Goal: Information Seeking & Learning: Learn about a topic

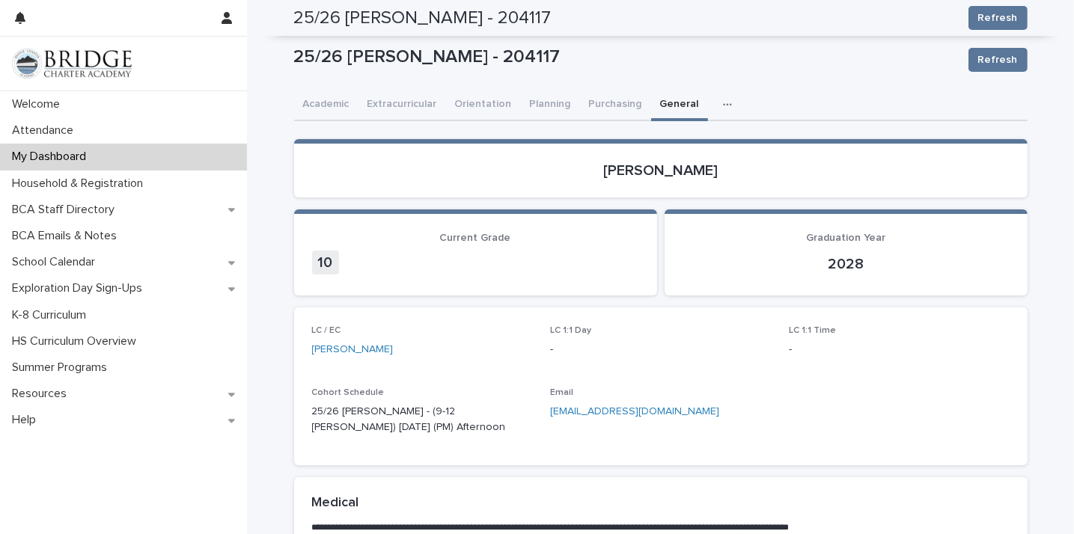
scroll to position [618, 0]
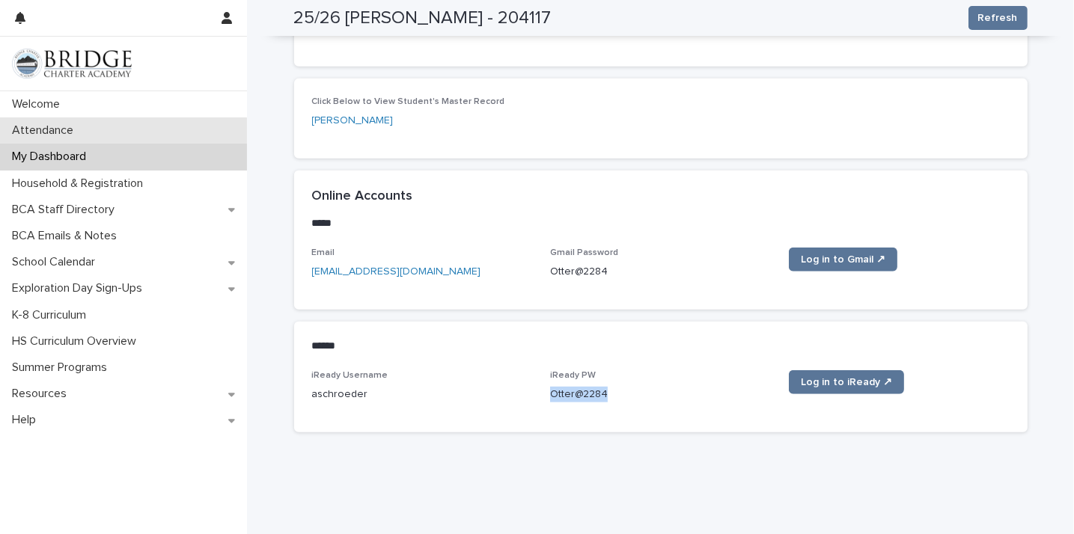
click at [97, 128] on div "Attendance" at bounding box center [123, 131] width 247 height 26
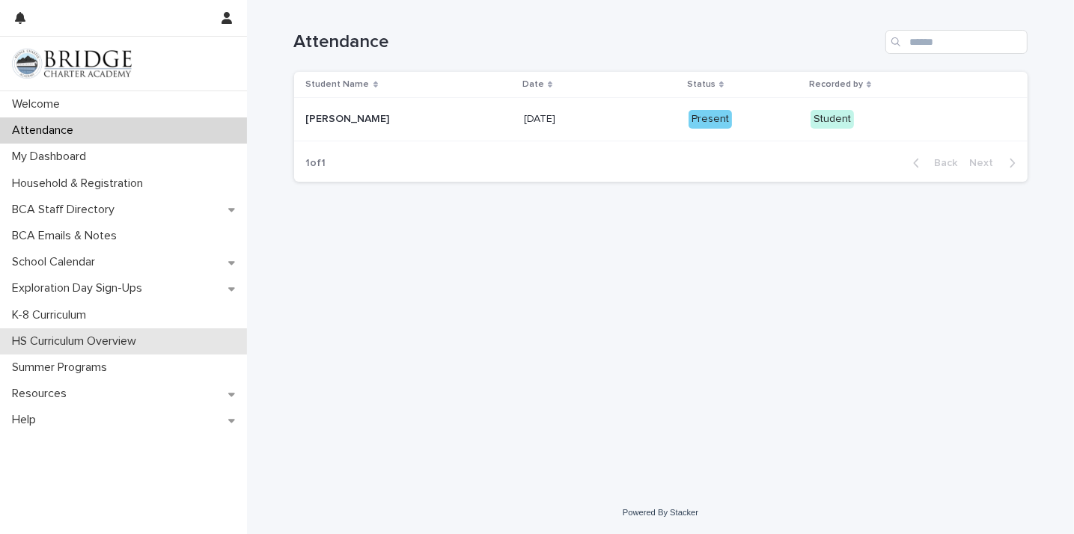
click at [138, 346] on p "HS Curriculum Overview" at bounding box center [77, 342] width 142 height 14
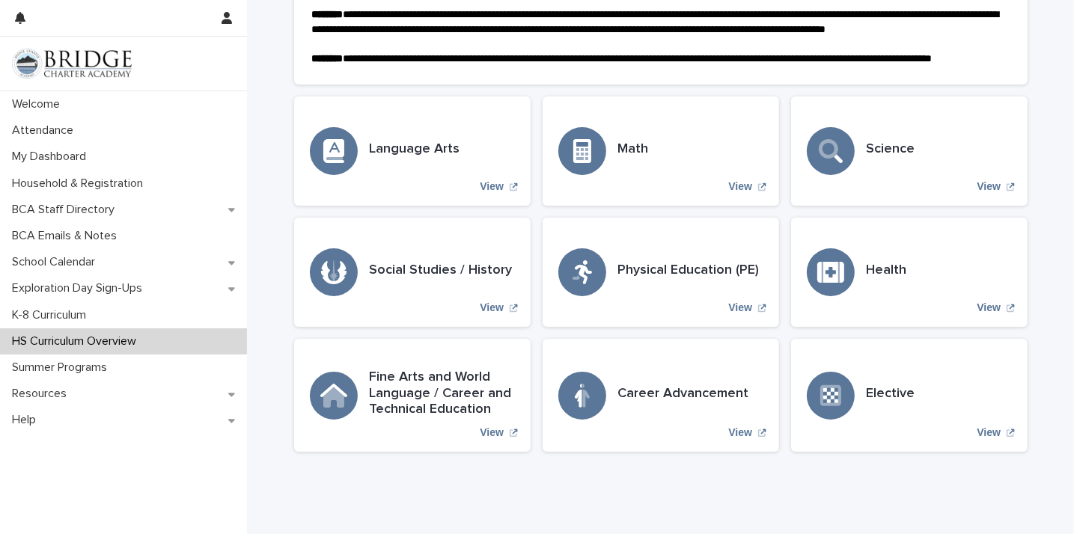
scroll to position [368, 0]
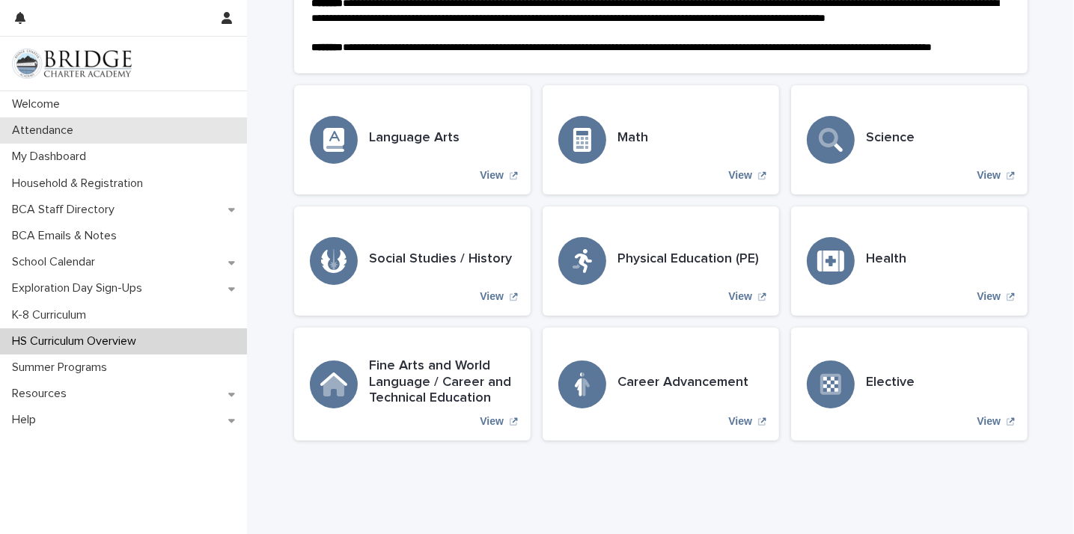
click at [135, 128] on div "Attendance" at bounding box center [123, 131] width 247 height 26
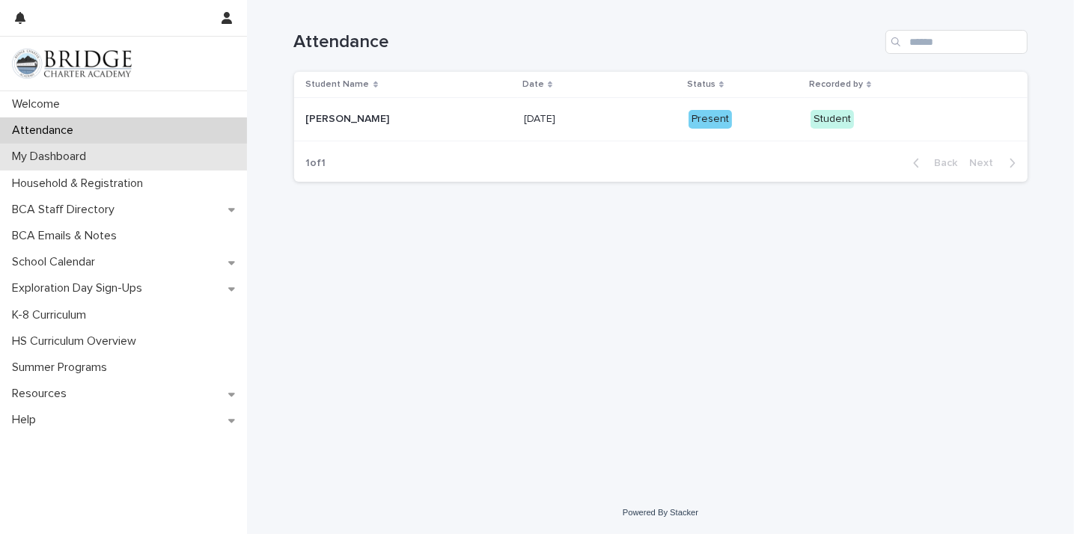
click at [83, 162] on p "My Dashboard" at bounding box center [52, 157] width 92 height 14
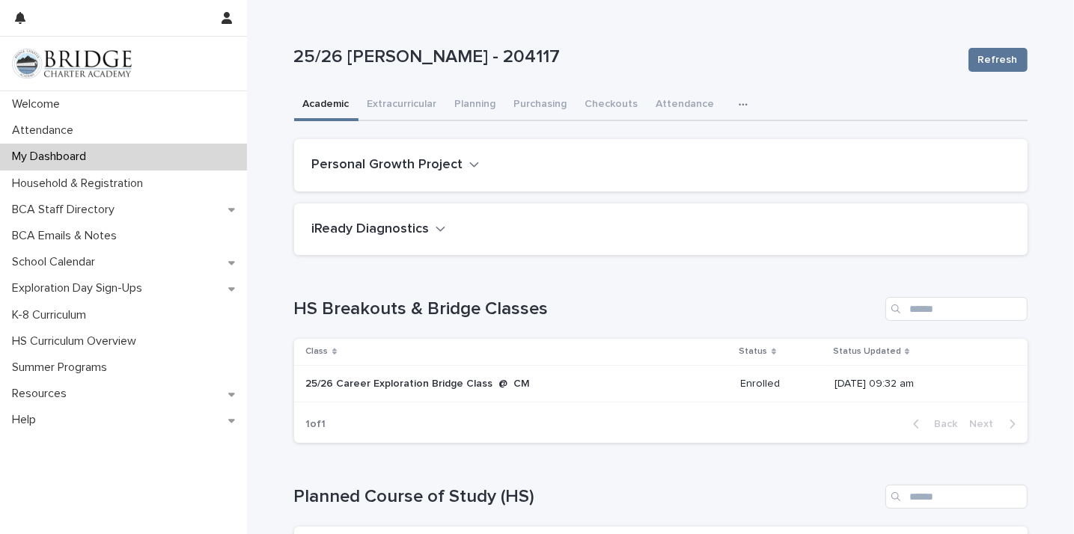
click at [739, 101] on icon "button" at bounding box center [743, 105] width 9 height 10
click at [689, 144] on button "General" at bounding box center [696, 144] width 99 height 22
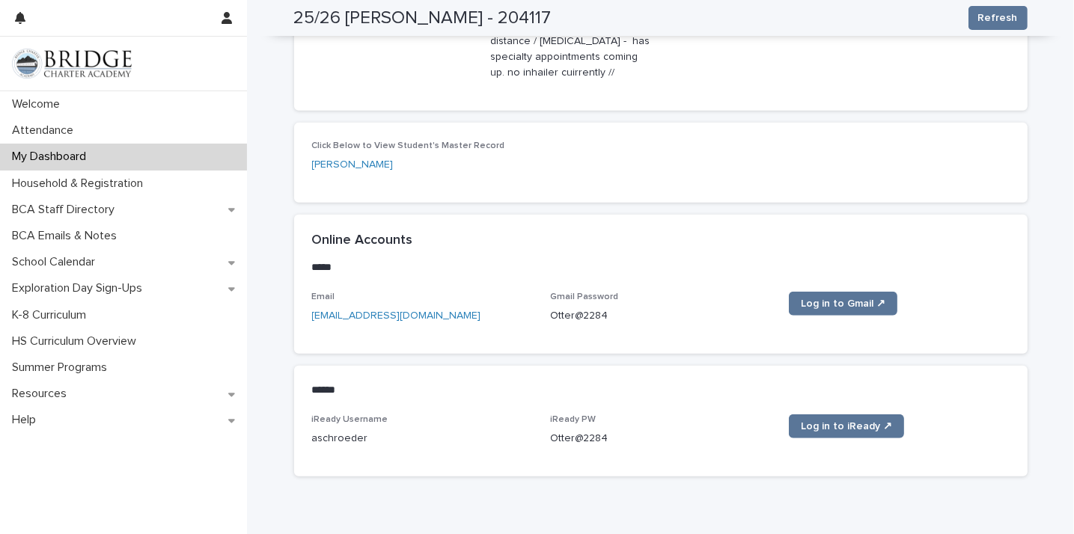
scroll to position [584, 0]
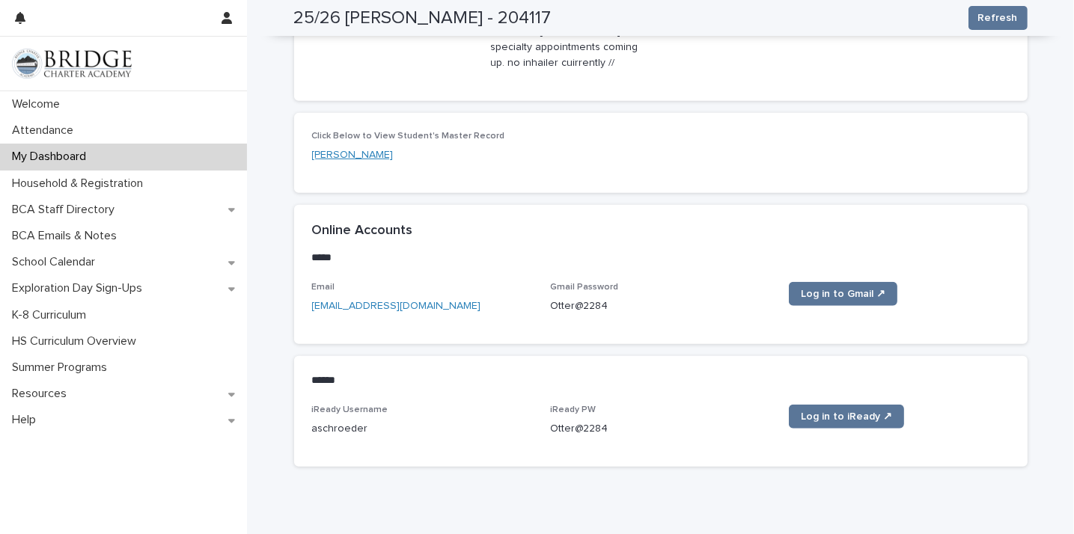
click at [351, 147] on link "[PERSON_NAME]" at bounding box center [353, 155] width 82 height 16
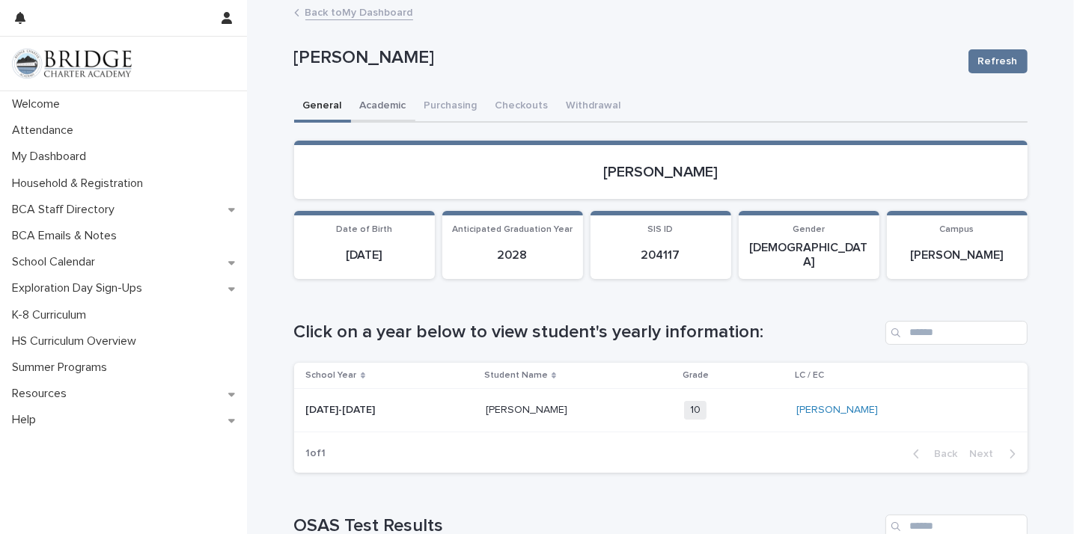
click at [374, 103] on button "Academic" at bounding box center [383, 106] width 64 height 31
